Goal: Information Seeking & Learning: Learn about a topic

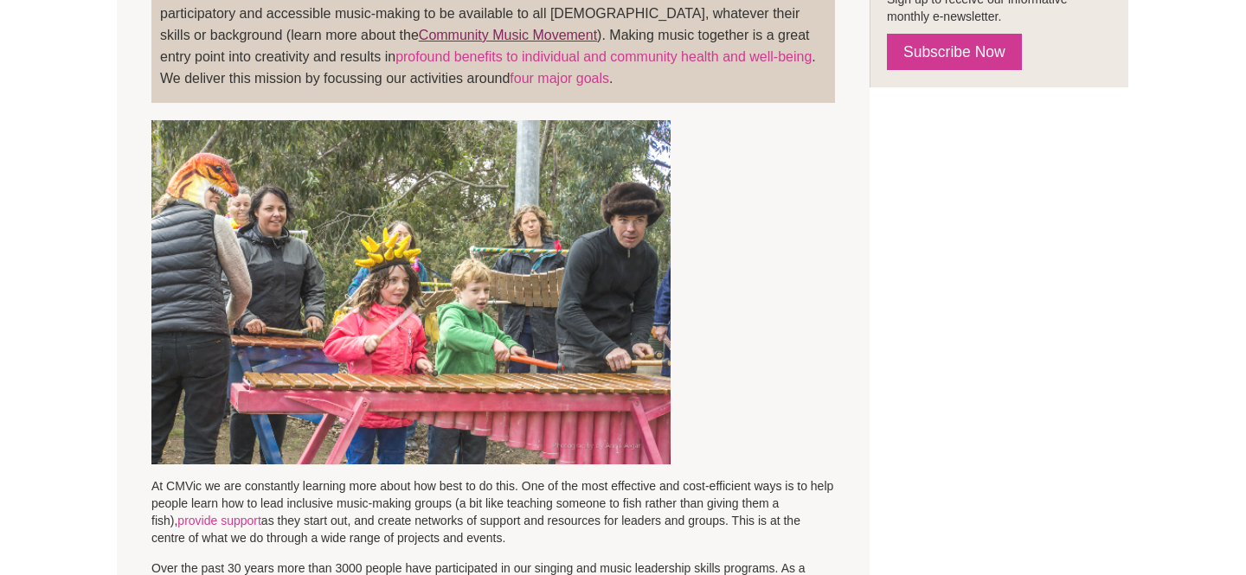
scroll to position [534, 0]
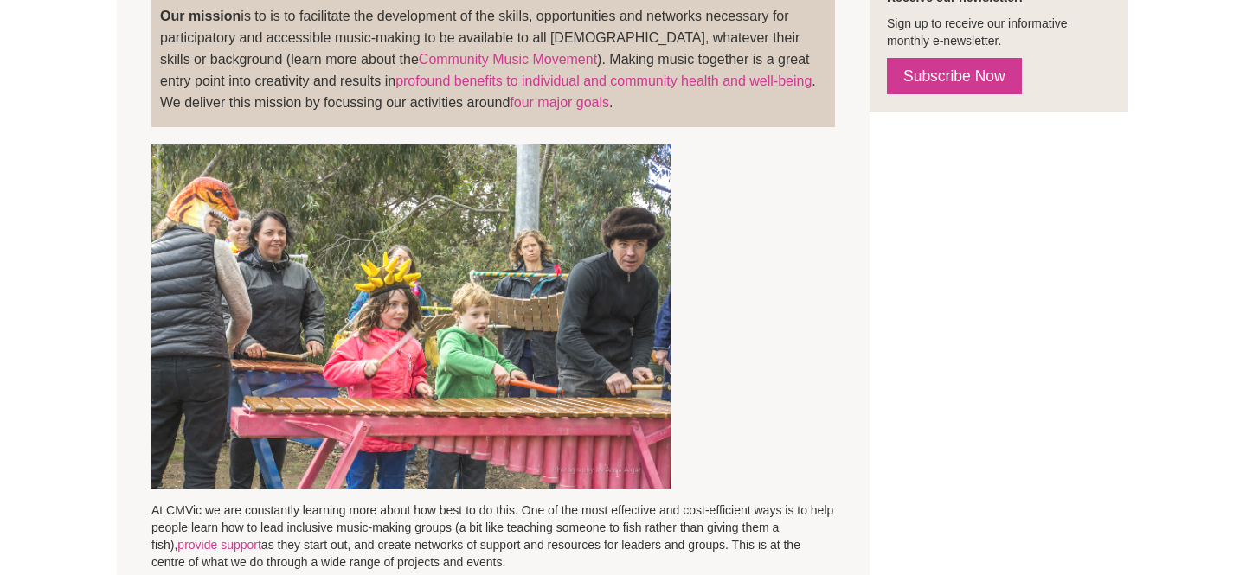
click at [683, 124] on blockquote "Our vision is to enhance health and wellbeing, strengthen communities, build so…" at bounding box center [492, 31] width 683 height 192
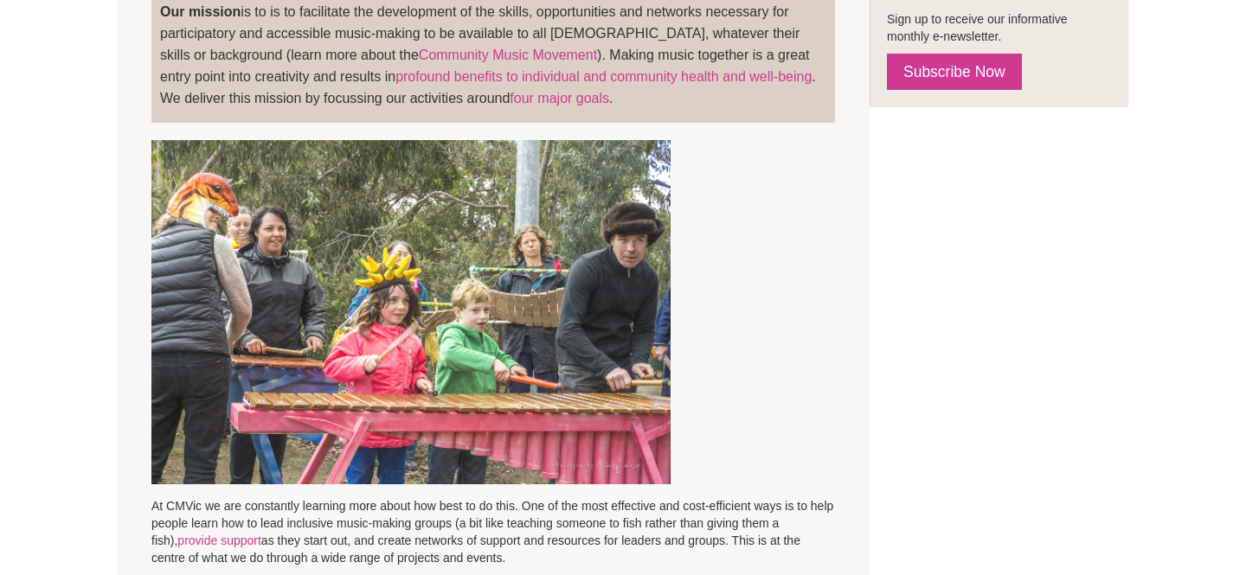
scroll to position [0, 0]
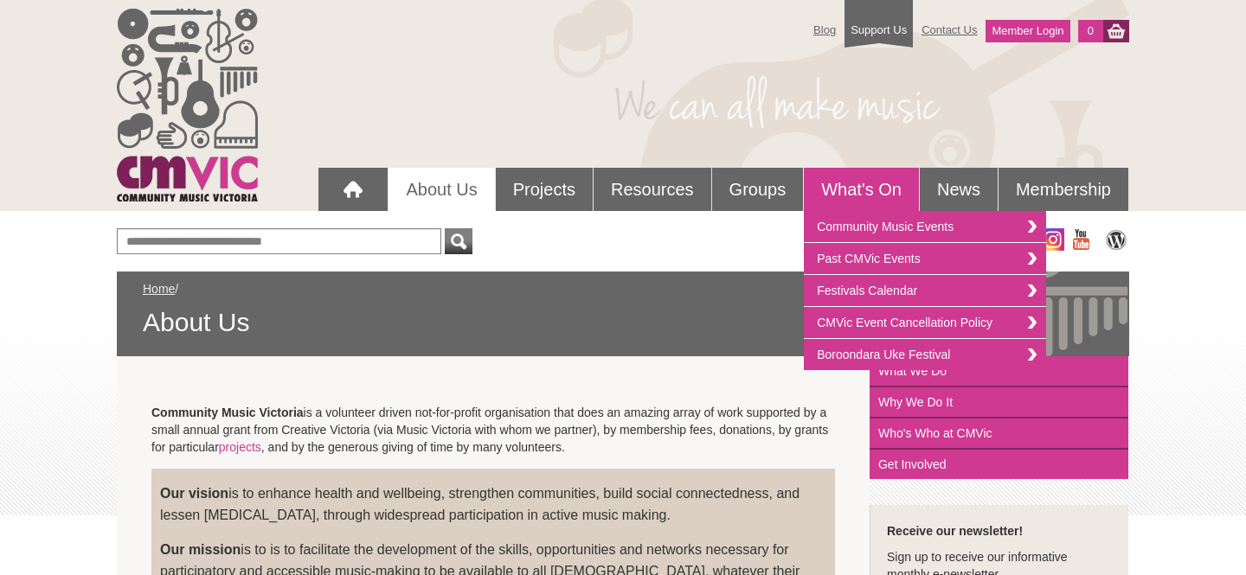
click at [627, 241] on div "Get social with us!" at bounding box center [623, 249] width 1012 height 43
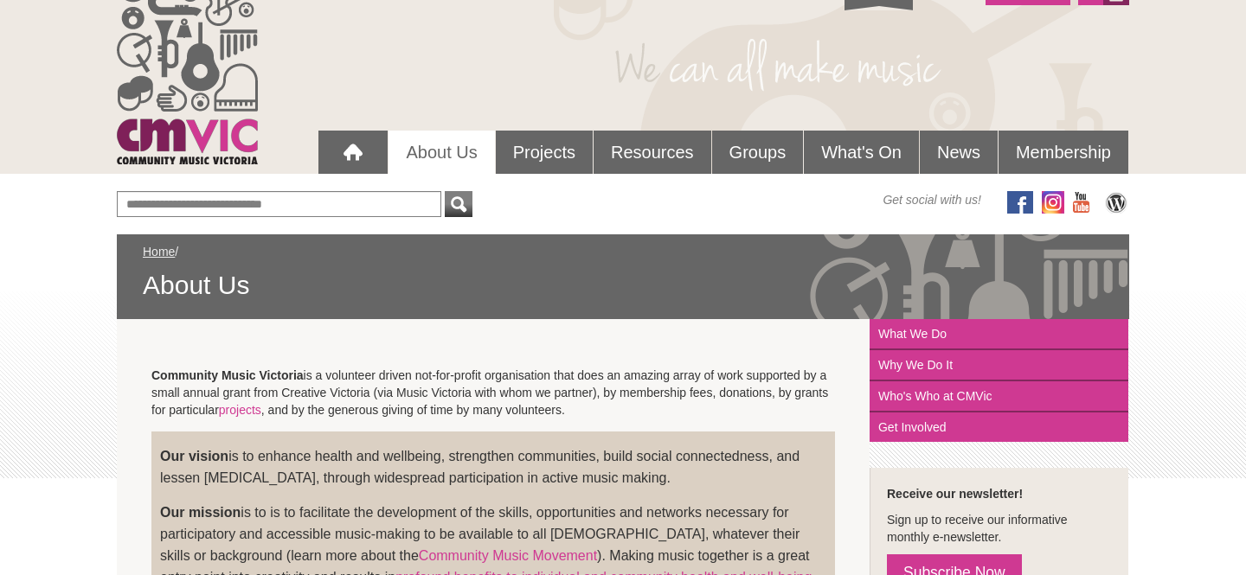
click at [1213, 156] on div "Blog Support Us Contact Us Member Login 0 About Us What We Do Why We Do It Who'…" at bounding box center [623, 68] width 1246 height 211
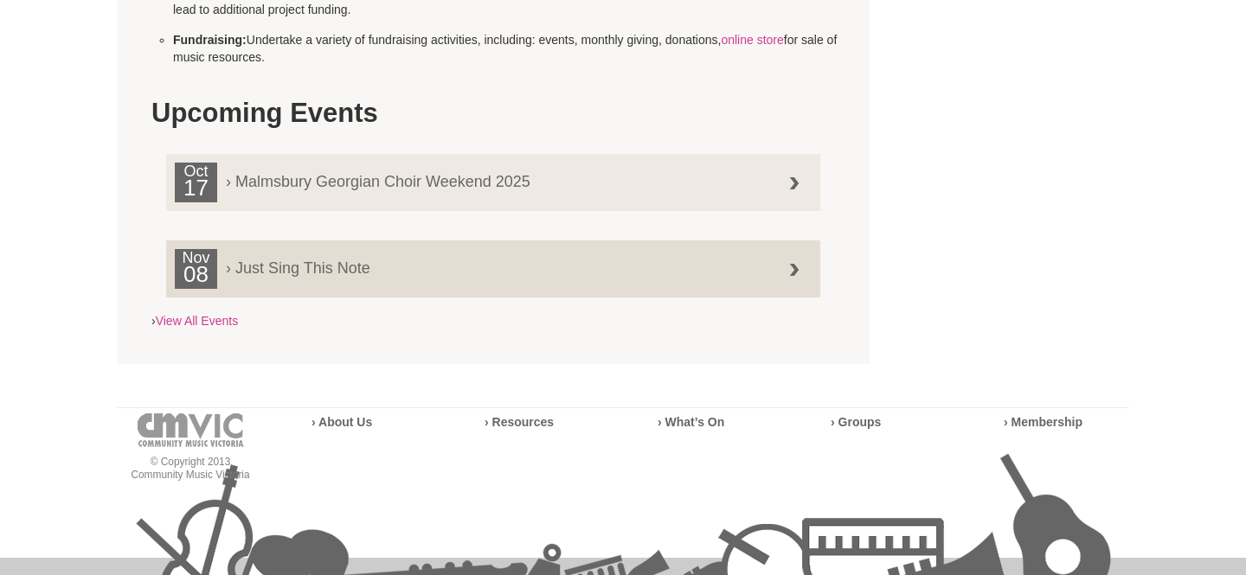
scroll to position [1252, 0]
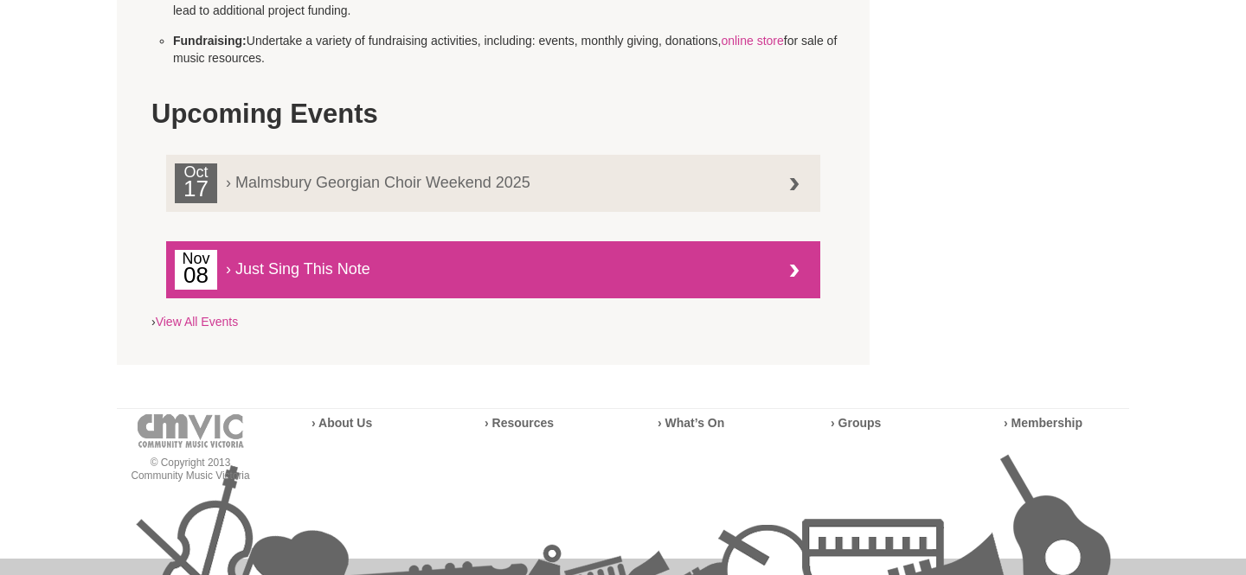
click at [742, 298] on link "Nov 08 › Just Sing This Note" at bounding box center [493, 269] width 654 height 57
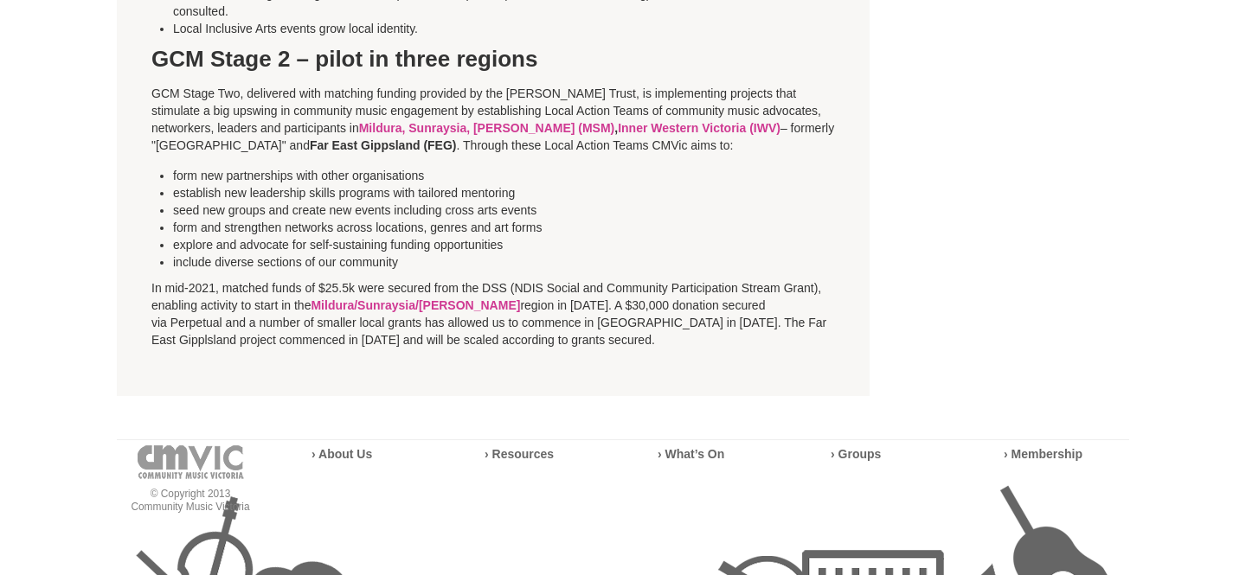
scroll to position [1851, 0]
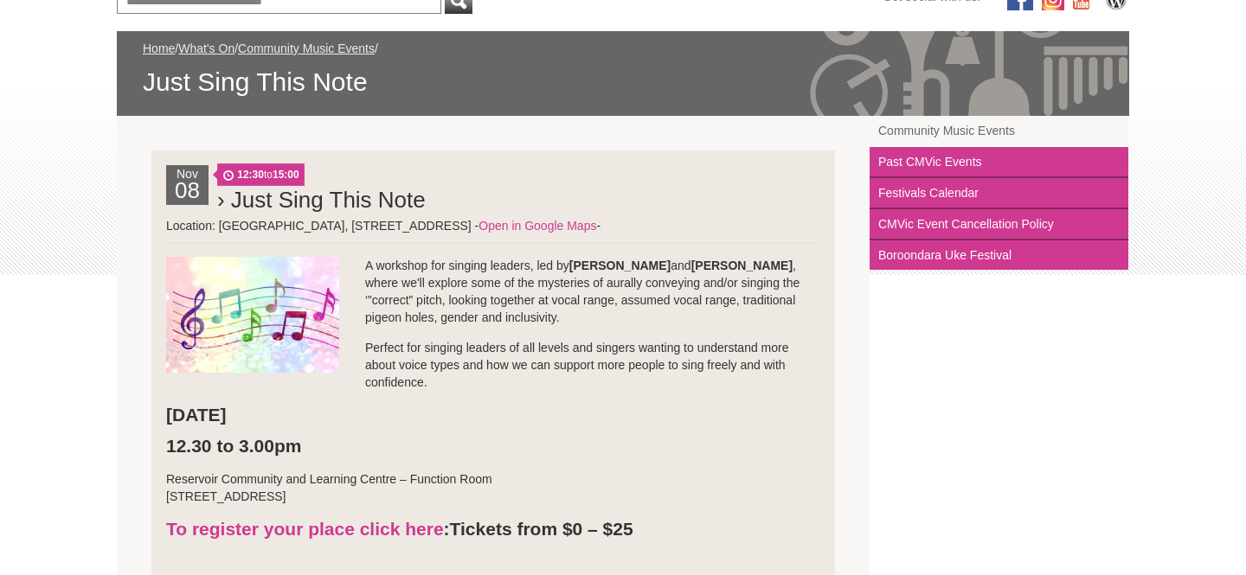
scroll to position [312, 0]
